Goal: Transaction & Acquisition: Subscribe to service/newsletter

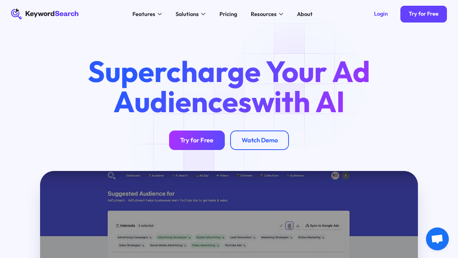
click at [196, 140] on div "Try for Free" at bounding box center [196, 140] width 33 height 8
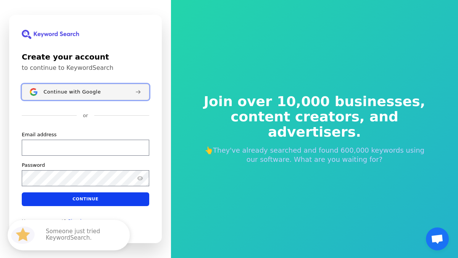
click at [74, 93] on span "Continue with Google" at bounding box center [71, 92] width 57 height 6
